Goal: Transaction & Acquisition: Purchase product/service

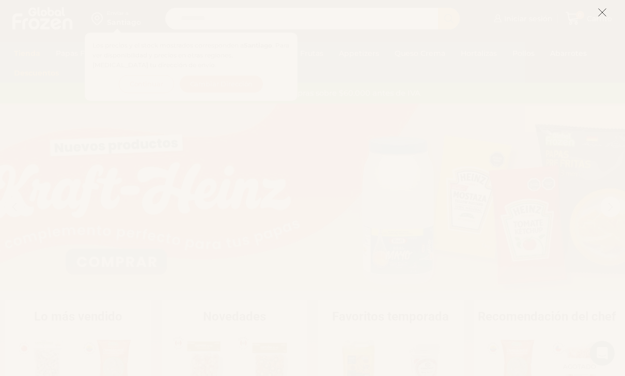
click at [604, 12] on icon at bounding box center [602, 12] width 9 height 9
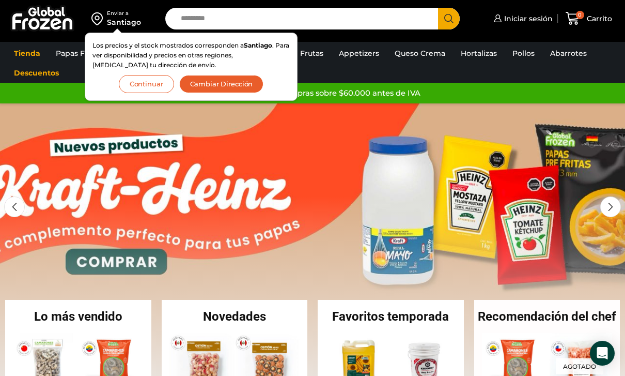
click at [409, 70] on ul "Tienda Papas Fritas Papas Bastón Papas Especiales Camarones Camarones Crudos Pe…" at bounding box center [312, 62] width 613 height 39
click at [162, 84] on button "Continuar" at bounding box center [146, 84] width 55 height 18
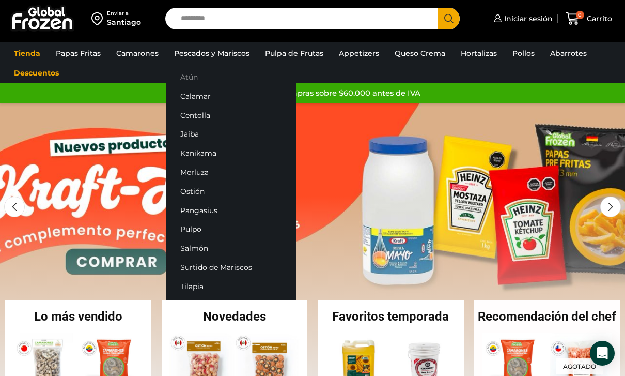
click at [195, 80] on link "Atún" at bounding box center [231, 77] width 130 height 19
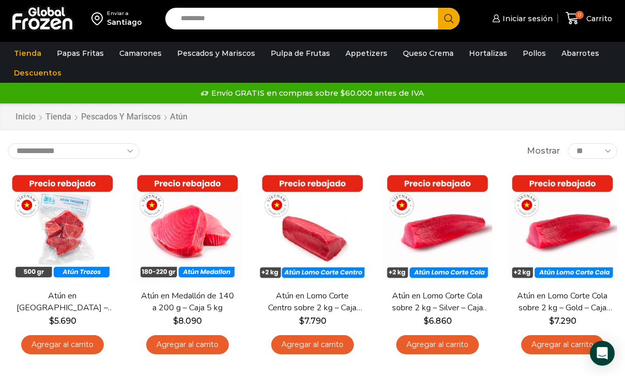
click at [345, 11] on input "Search input" at bounding box center [304, 19] width 257 height 22
type input "******"
click at [449, 18] on button "Search" at bounding box center [449, 19] width 22 height 22
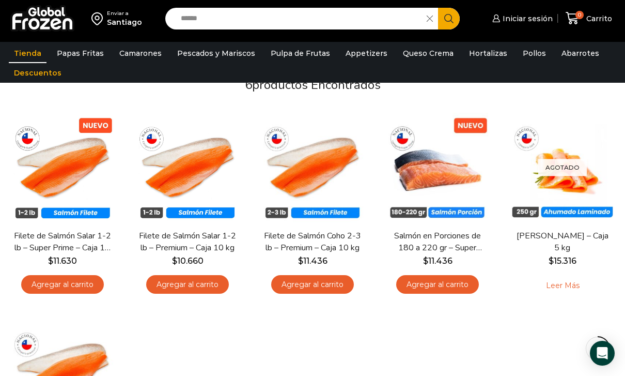
scroll to position [94, 0]
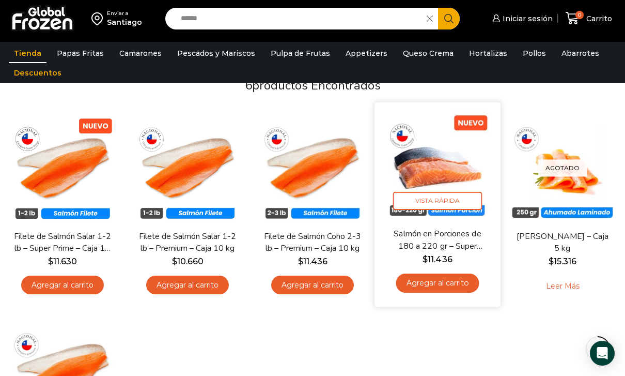
click at [458, 237] on link "Salmón en Porciones de 180 a 220 gr – Super Prime – Caja 5 kg" at bounding box center [437, 240] width 99 height 24
click at [453, 228] on link "Salmón en Porciones de 180 a 220 gr – Super Prime – Caja 5 kg" at bounding box center [437, 240] width 99 height 24
click at [433, 191] on span "Vista Rápida" at bounding box center [437, 200] width 89 height 18
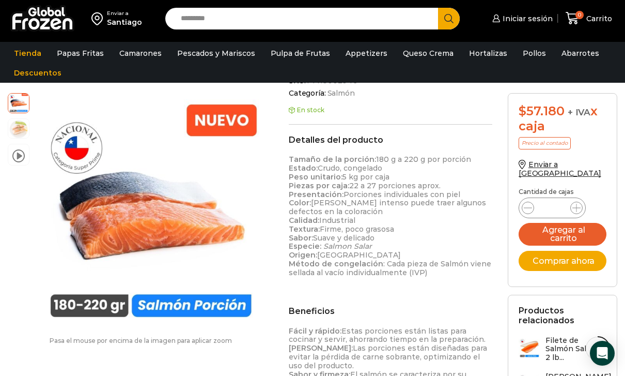
scroll to position [347, 0]
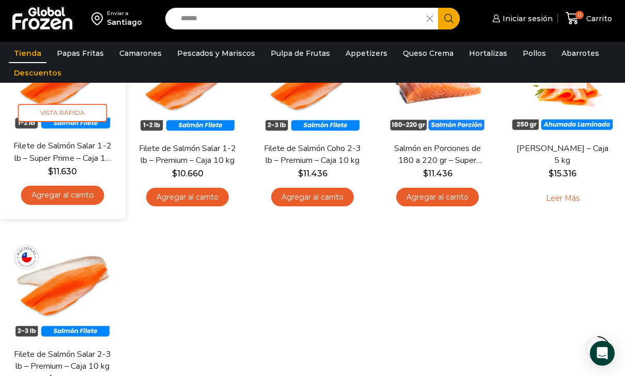
scroll to position [166, 0]
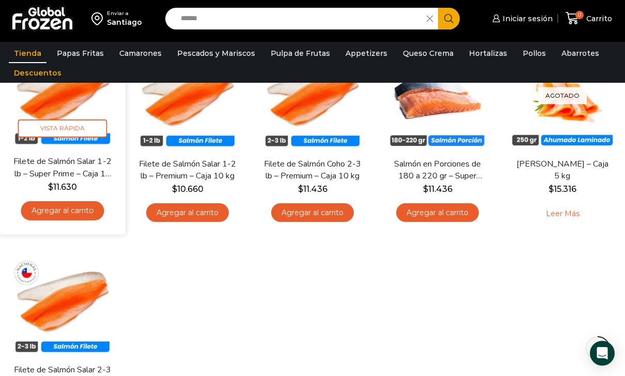
click at [82, 147] on img at bounding box center [62, 92] width 110 height 110
click at [84, 166] on link "Filete de Salmón Salar 1-2 lb – Super Prime – Caja 10 kg" at bounding box center [62, 168] width 99 height 24
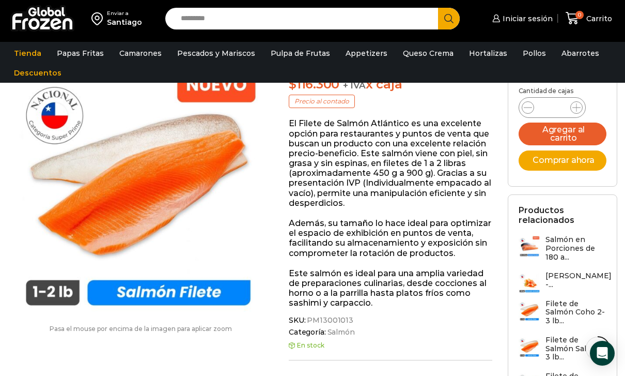
scroll to position [188, 0]
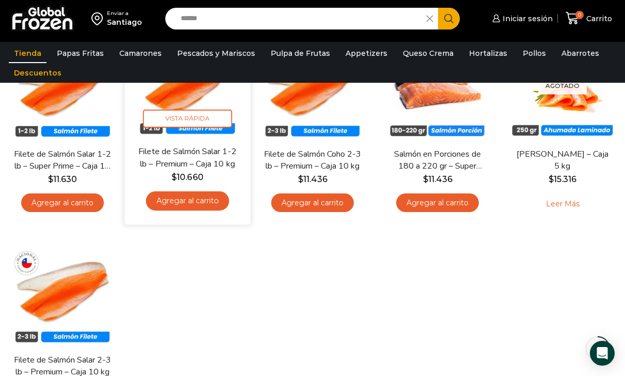
scroll to position [175, 0]
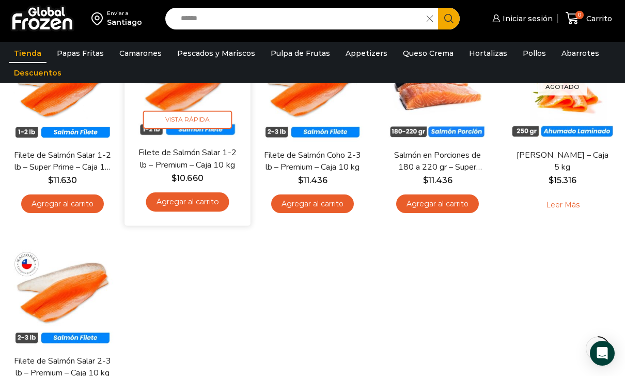
click at [161, 102] on img at bounding box center [187, 83] width 110 height 110
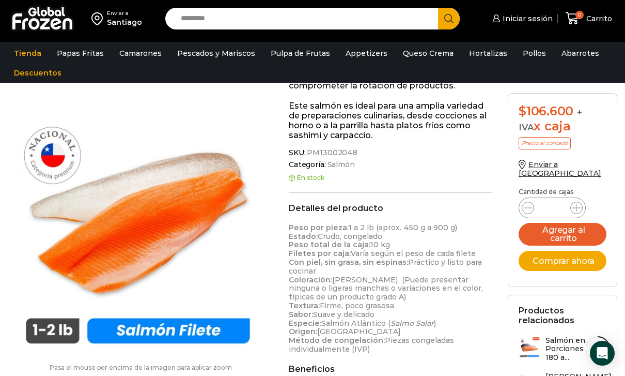
scroll to position [325, 0]
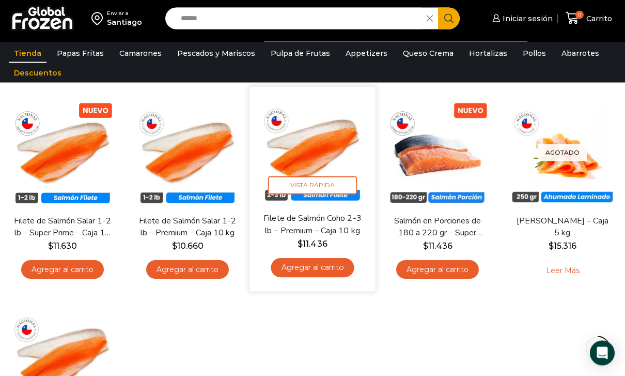
scroll to position [108, 0]
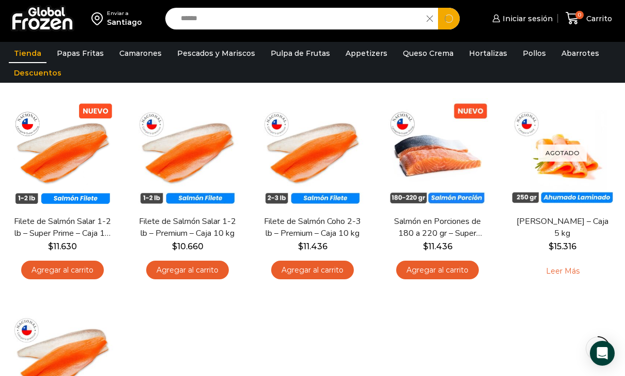
click at [226, 17] on input "******" at bounding box center [299, 19] width 246 height 22
click at [226, 18] on input "******" at bounding box center [299, 19] width 246 height 22
type input "*******"
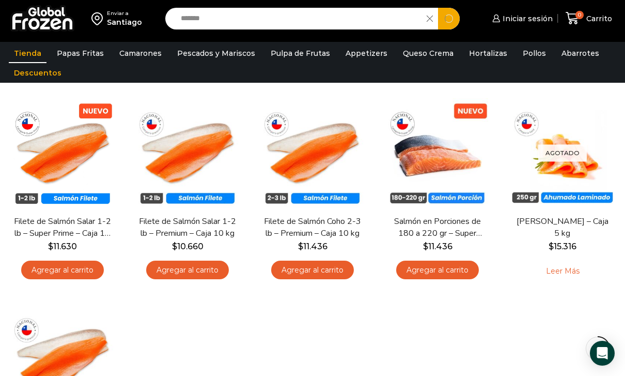
click at [449, 18] on button "Search" at bounding box center [449, 19] width 22 height 22
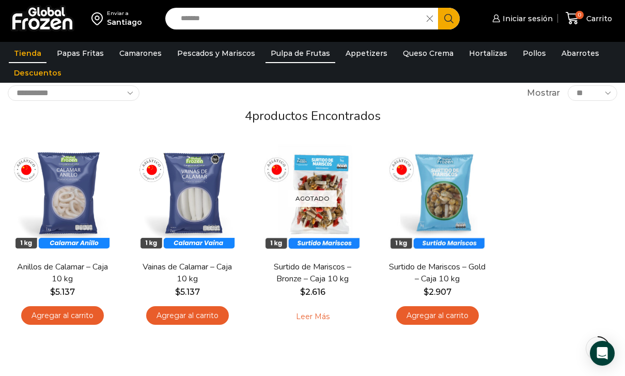
scroll to position [58, 0]
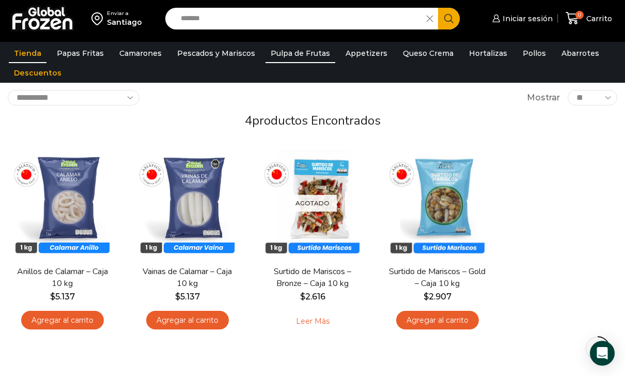
click at [293, 53] on link "Pulpa de Frutas" at bounding box center [301, 53] width 70 height 20
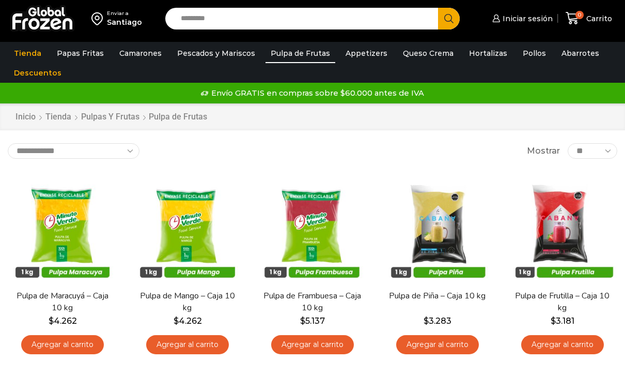
drag, startPoint x: 0, startPoint y: 0, endPoint x: 268, endPoint y: 18, distance: 268.2
click at [268, 18] on input "Search input" at bounding box center [304, 19] width 257 height 22
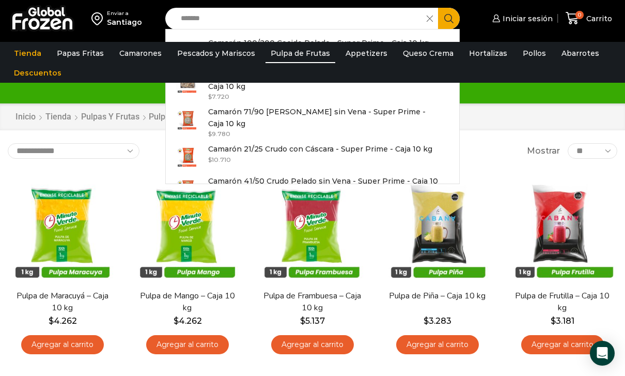
type input "*******"
click at [453, 14] on icon "Search button" at bounding box center [448, 18] width 9 height 9
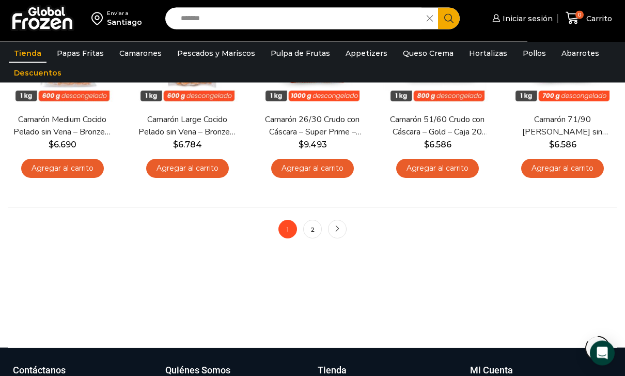
scroll to position [858, 0]
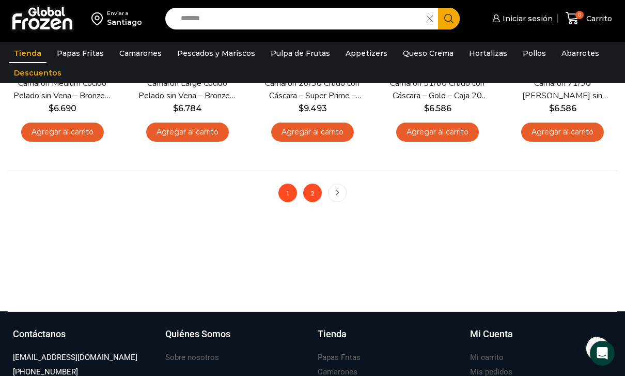
click at [313, 196] on link "2" at bounding box center [312, 192] width 19 height 19
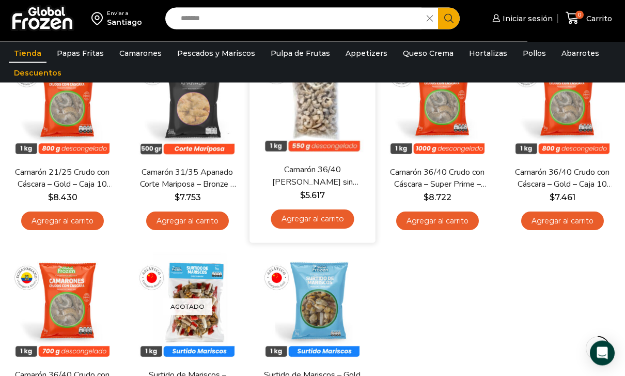
scroll to position [133, 0]
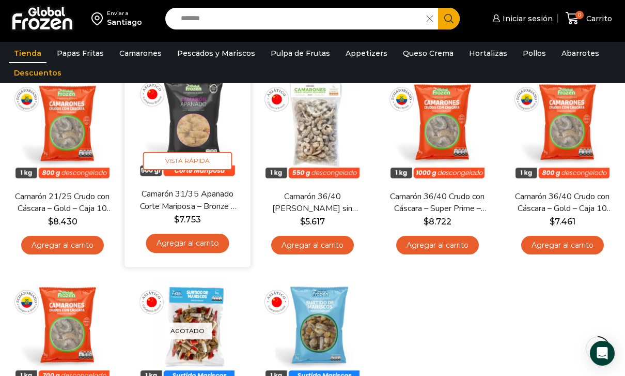
click at [208, 172] on img at bounding box center [187, 125] width 110 height 110
click at [200, 200] on link "Camarón 31/35 Apanado Corte Mariposa – Bronze – Caja 5 kg" at bounding box center [187, 200] width 99 height 24
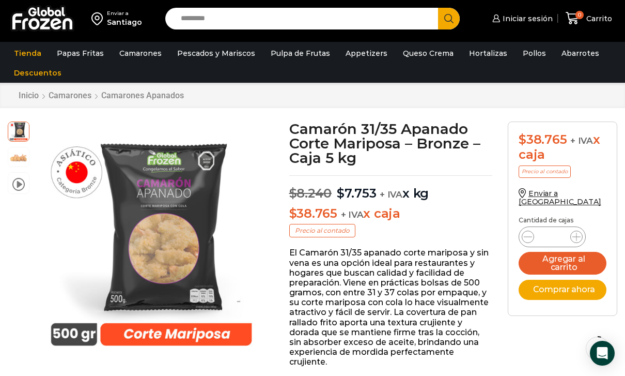
scroll to position [24, 0]
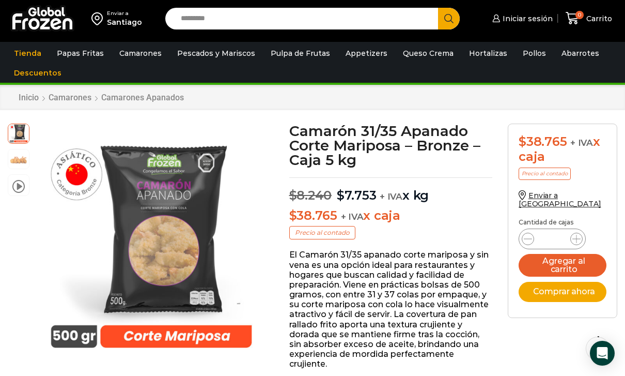
click at [269, 26] on input "Search input" at bounding box center [304, 19] width 257 height 22
type input "*****"
click at [449, 18] on button "Search" at bounding box center [449, 19] width 22 height 22
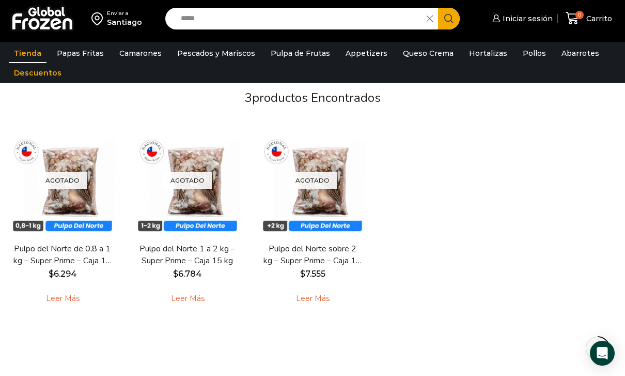
scroll to position [82, 0]
